Goal: Task Accomplishment & Management: Use online tool/utility

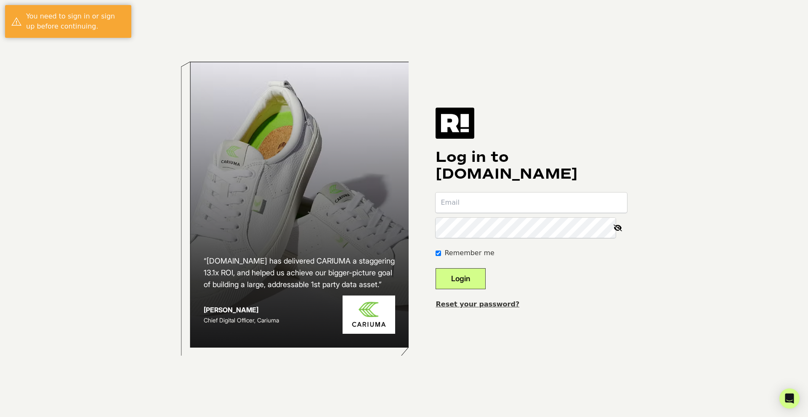
type input "[PERSON_NAME][EMAIL_ADDRESS][DOMAIN_NAME]"
click at [471, 281] on button "Login" at bounding box center [460, 278] width 50 height 21
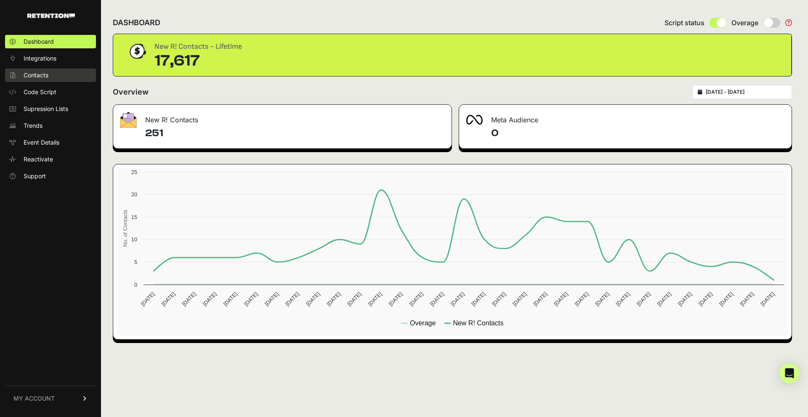
click at [33, 72] on span "Contacts" at bounding box center [36, 75] width 25 height 8
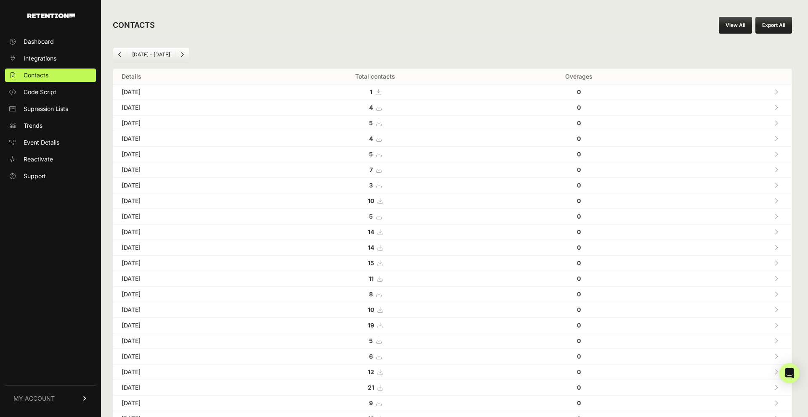
click at [737, 29] on link "View All" at bounding box center [735, 25] width 33 height 17
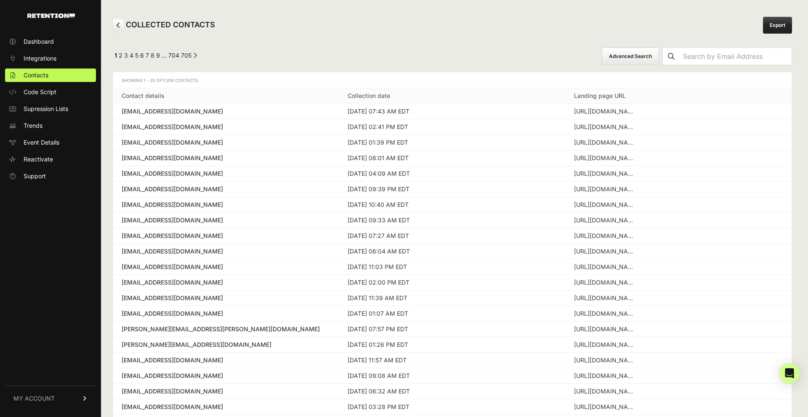
click at [659, 57] on button "Advanced Search" at bounding box center [630, 57] width 57 height 18
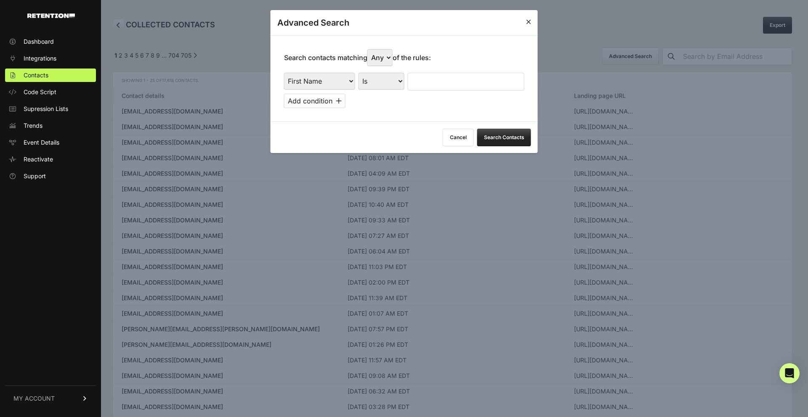
click at [345, 80] on select "First Name Last Name State City Email Email Domain Landing Domain Landing Page …" at bounding box center [319, 81] width 71 height 17
select select "file_date"
click at [284, 73] on select "First Name Last Name State City Email Email Domain Landing Domain Landing Page …" at bounding box center [319, 81] width 71 height 17
click at [386, 88] on select "Is on Is between" at bounding box center [381, 81] width 47 height 17
select select "is_between"
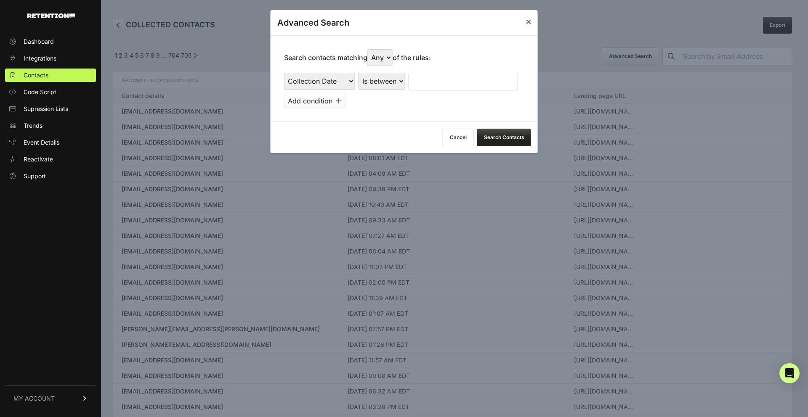
click at [358, 73] on select "Is on Is between" at bounding box center [381, 81] width 47 height 17
click at [429, 77] on input "text" at bounding box center [431, 82] width 45 height 18
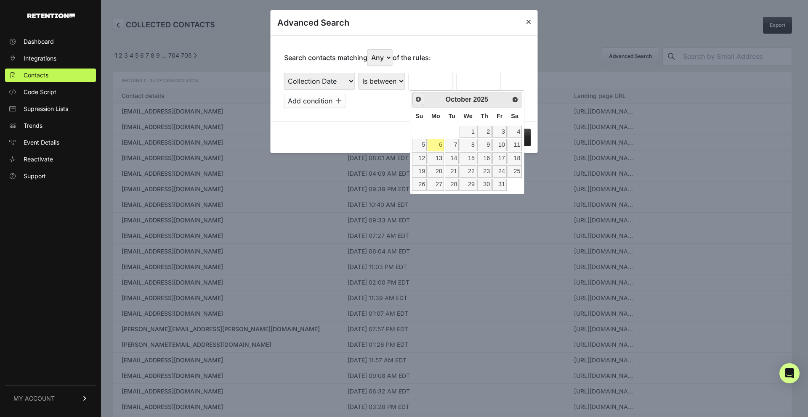
click at [419, 102] on span "Prev" at bounding box center [418, 99] width 7 height 7
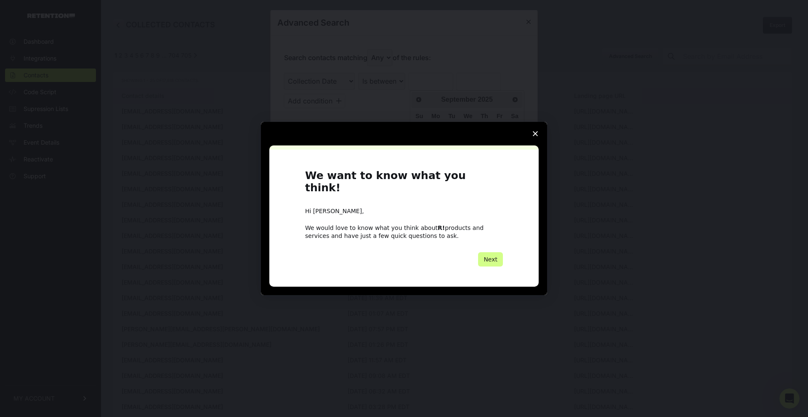
click at [536, 136] on icon "Close survey" at bounding box center [535, 133] width 5 height 5
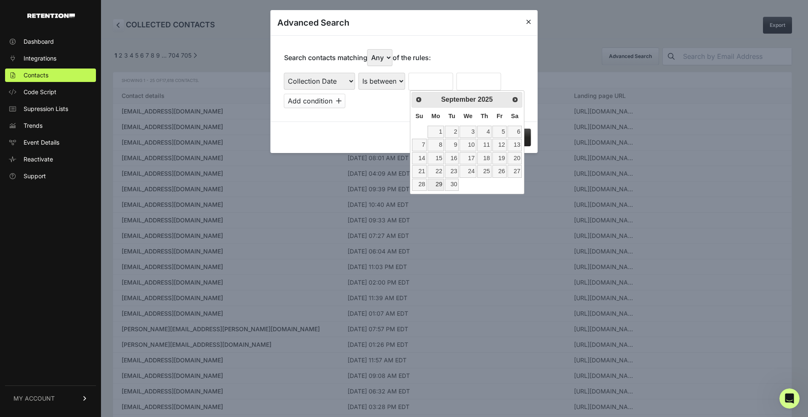
click at [438, 184] on link "29" at bounding box center [435, 185] width 16 height 12
type input "[DATE]"
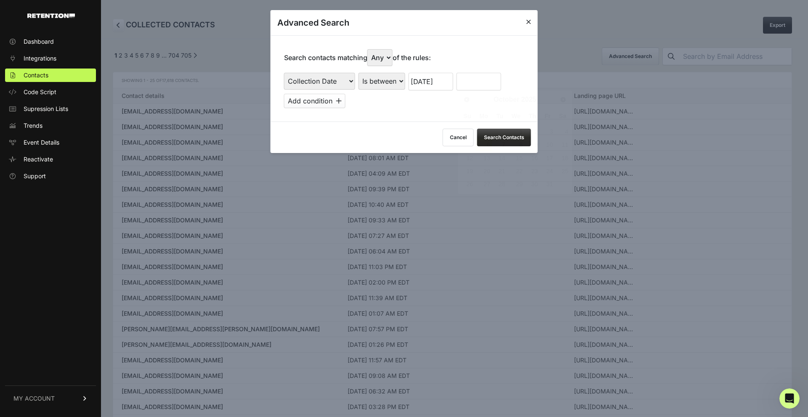
click at [469, 83] on input "text" at bounding box center [478, 82] width 45 height 18
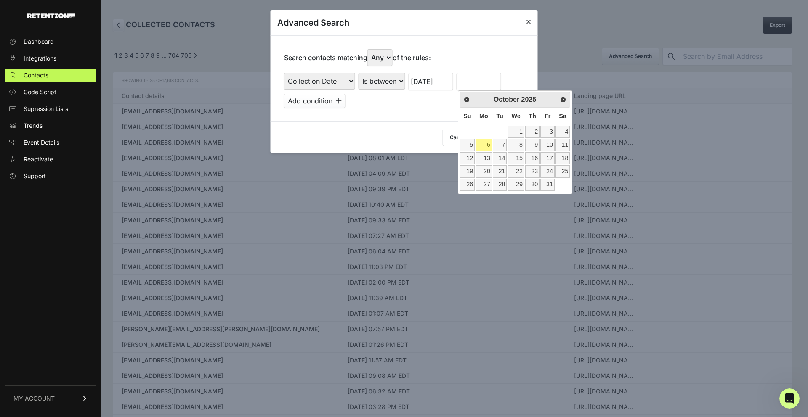
click at [483, 146] on link "6" at bounding box center [483, 145] width 16 height 12
type input "[DATE]"
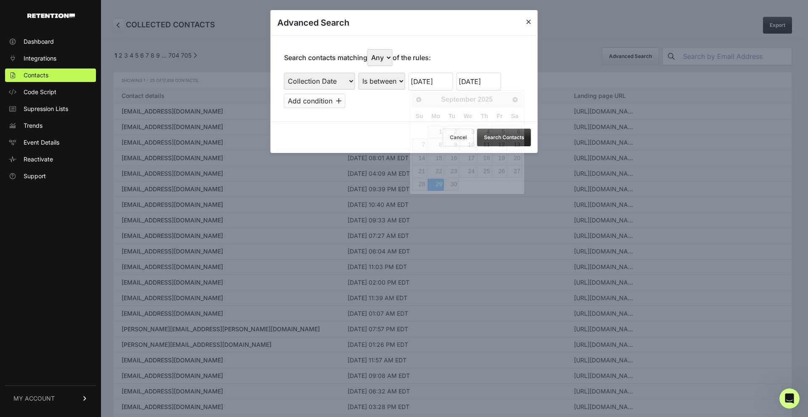
click at [429, 82] on input "[DATE]" at bounding box center [431, 82] width 45 height 18
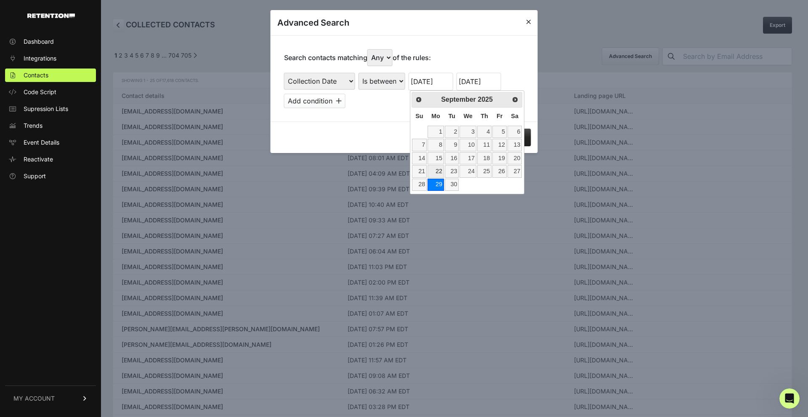
click at [435, 172] on link "22" at bounding box center [435, 171] width 16 height 12
type input "[DATE]"
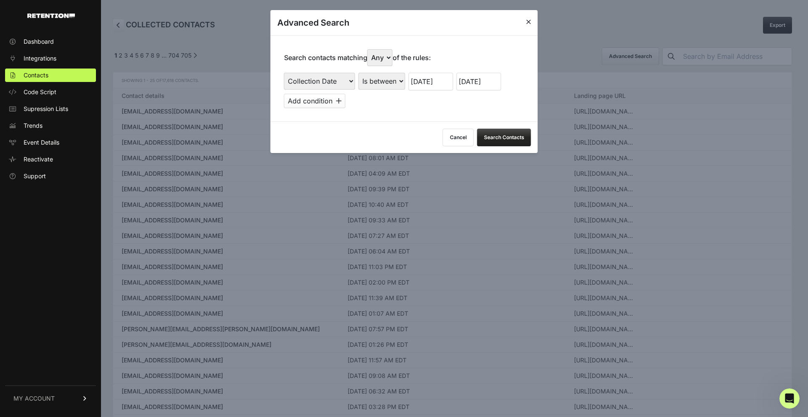
click at [492, 135] on button "Search Contacts" at bounding box center [504, 138] width 54 height 18
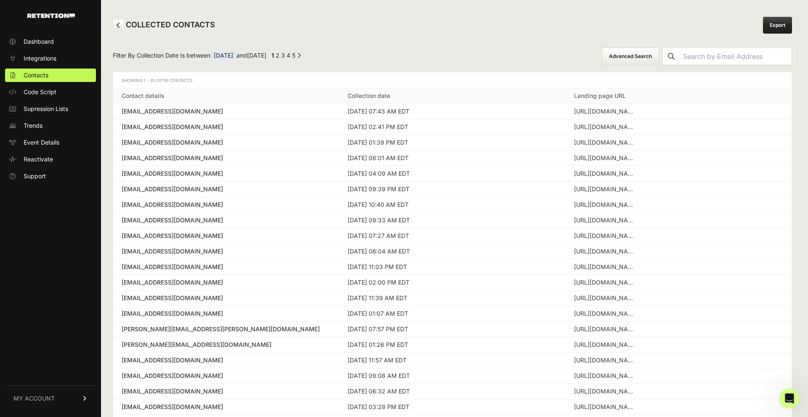
click at [775, 30] on link "Export" at bounding box center [777, 25] width 29 height 17
